Goal: Information Seeking & Learning: Learn about a topic

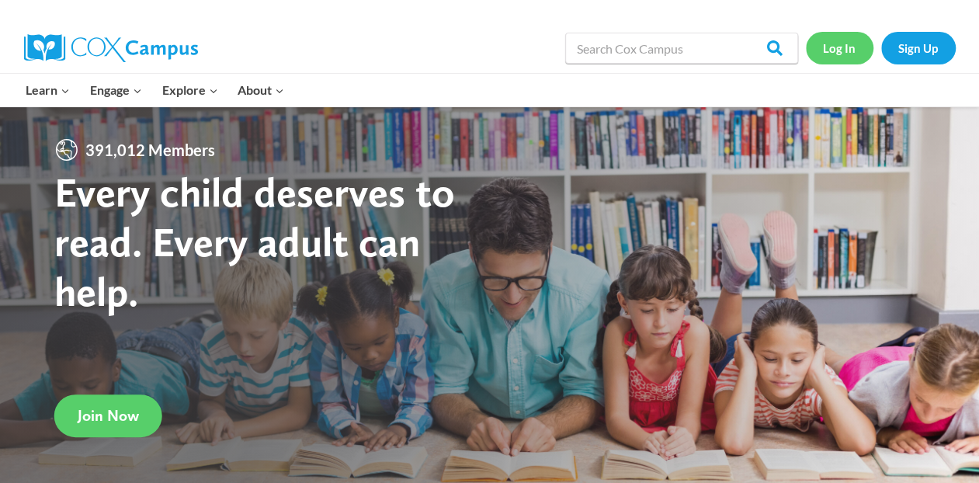
click at [853, 54] on link "Log In" at bounding box center [840, 48] width 68 height 32
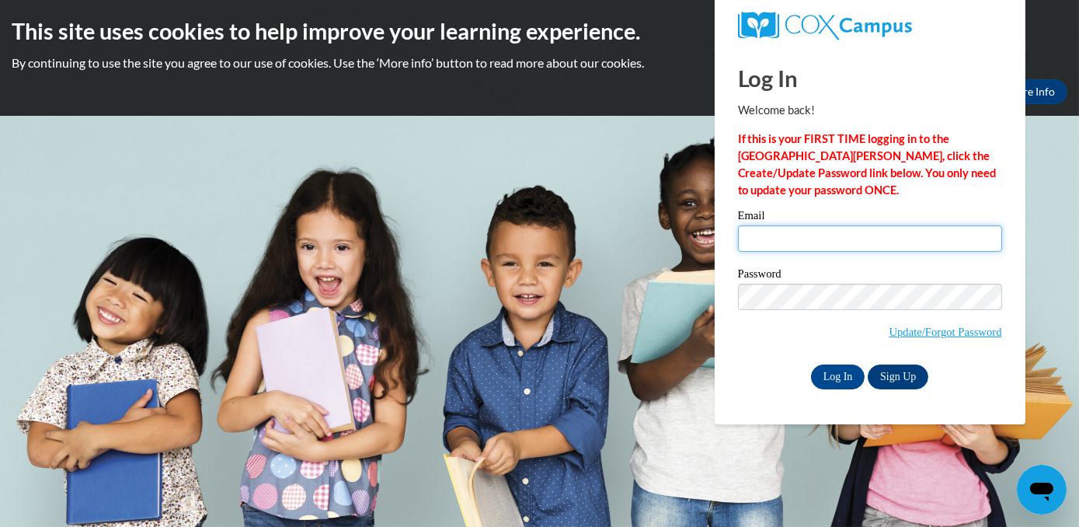
click at [909, 242] on input "Email" at bounding box center [870, 238] width 264 height 26
type input "theannclark@gmail.com"
click at [998, 186] on p "If this is your FIRST TIME logging in to the NEW Cox Campus, click the Create/U…" at bounding box center [870, 164] width 264 height 68
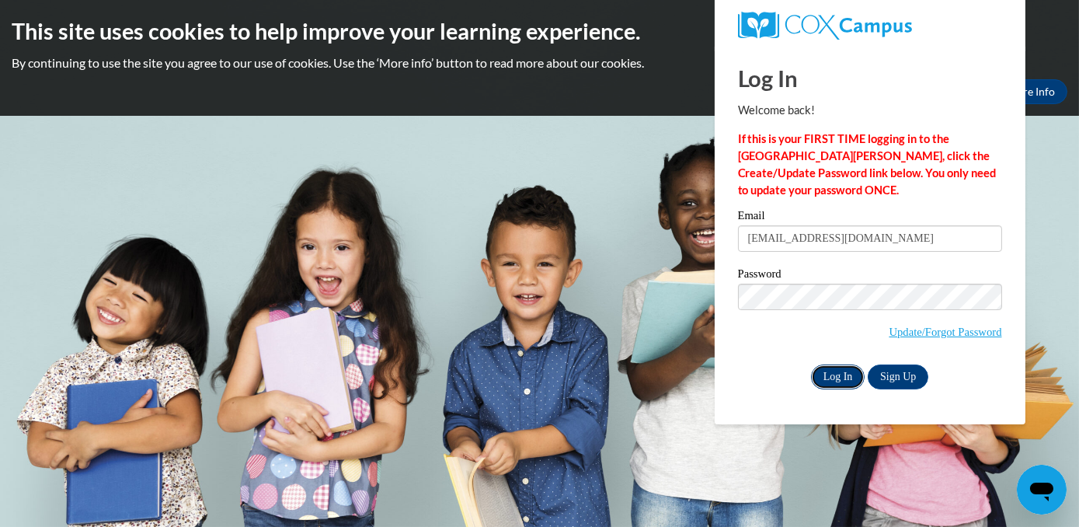
click at [844, 380] on input "Log In" at bounding box center [838, 376] width 54 height 25
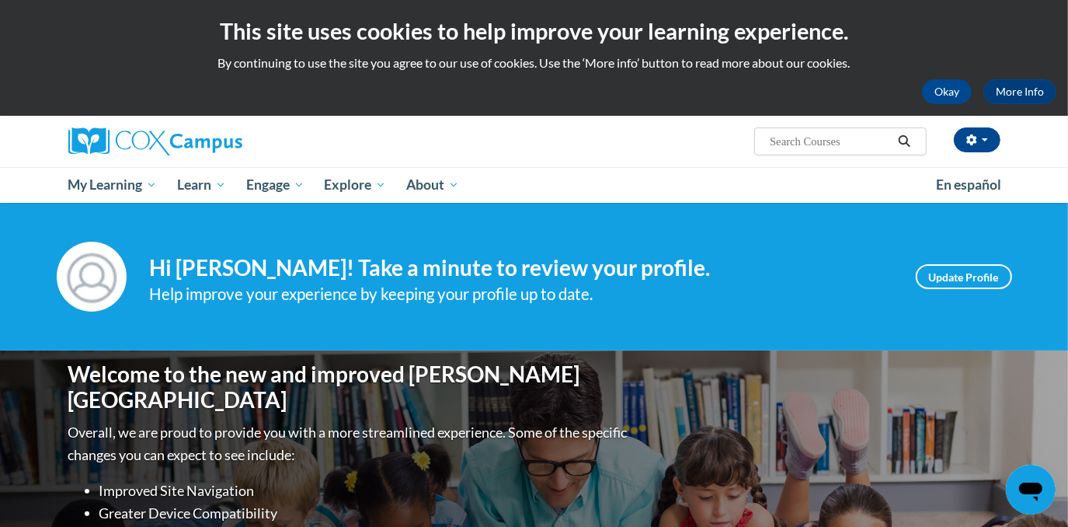
click at [860, 145] on input "Search..." at bounding box center [830, 141] width 124 height 19
type input "early care and learning"
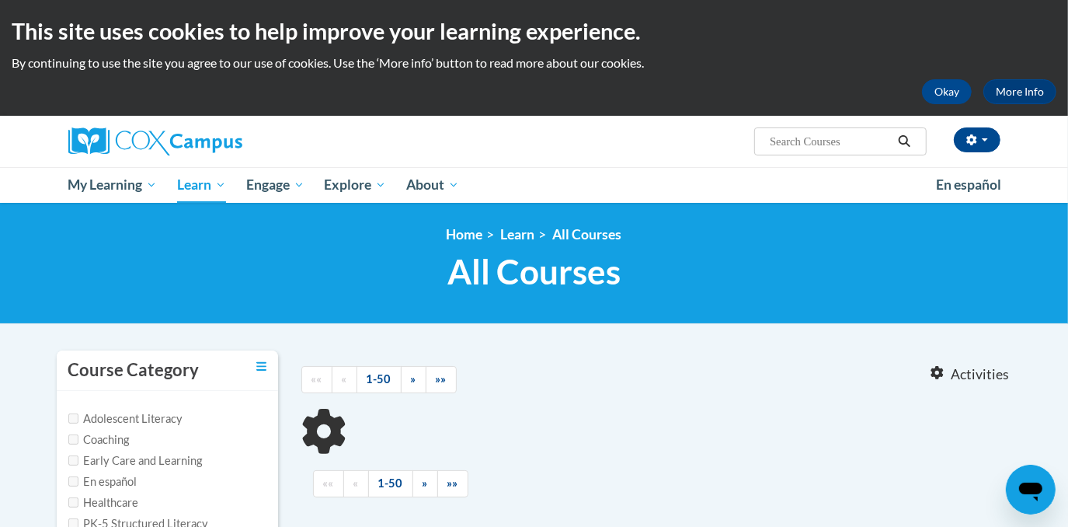
type input "early care and learning"
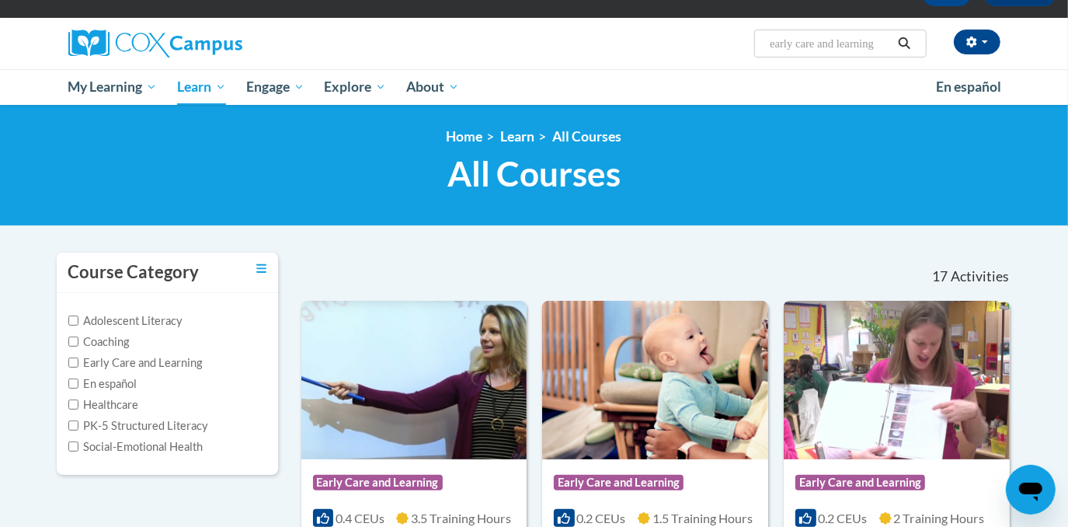
scroll to position [99, 0]
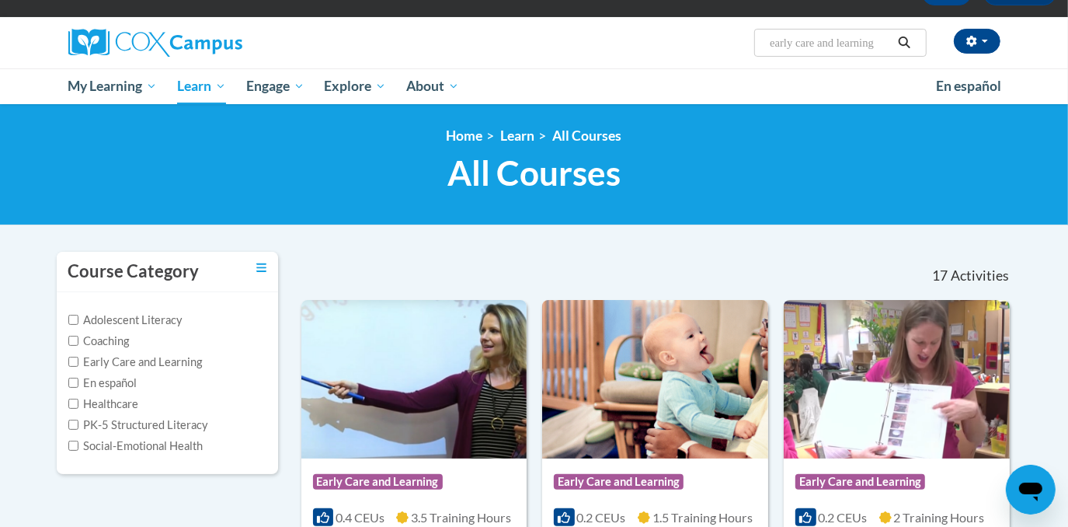
click at [188, 362] on label "Early Care and Learning" at bounding box center [135, 361] width 134 height 17
click at [78, 362] on input "Early Care and Learning" at bounding box center [73, 361] width 10 height 10
checkbox input "true"
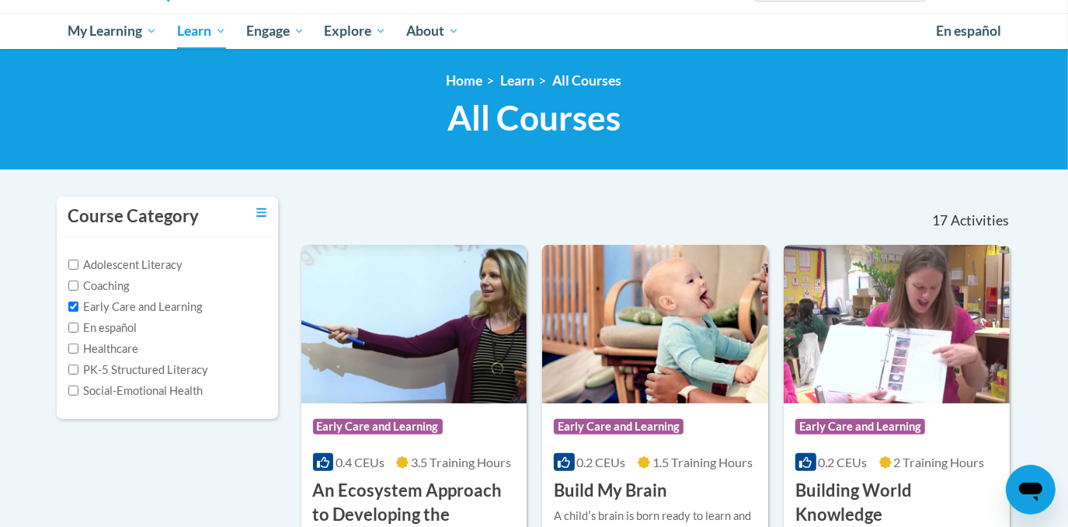
scroll to position [0, 0]
